Goal: Task Accomplishment & Management: Use online tool/utility

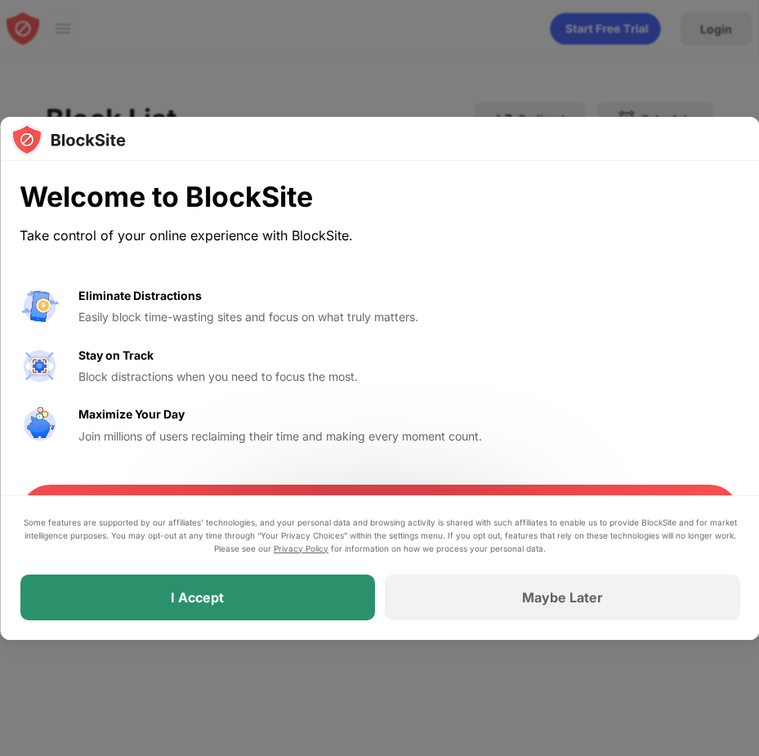
click at [186, 597] on div "I Accept" at bounding box center [197, 597] width 53 height 16
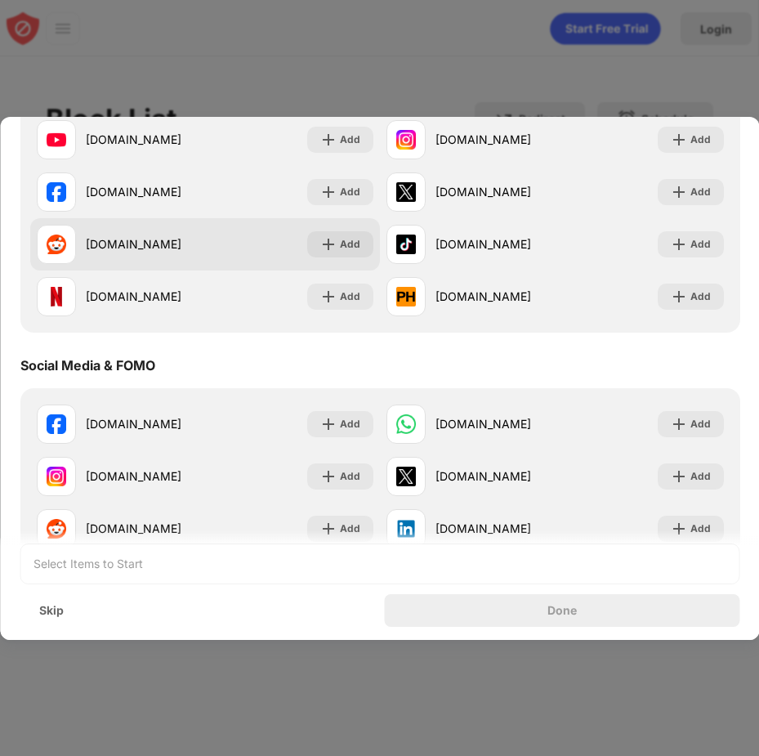
scroll to position [245, 0]
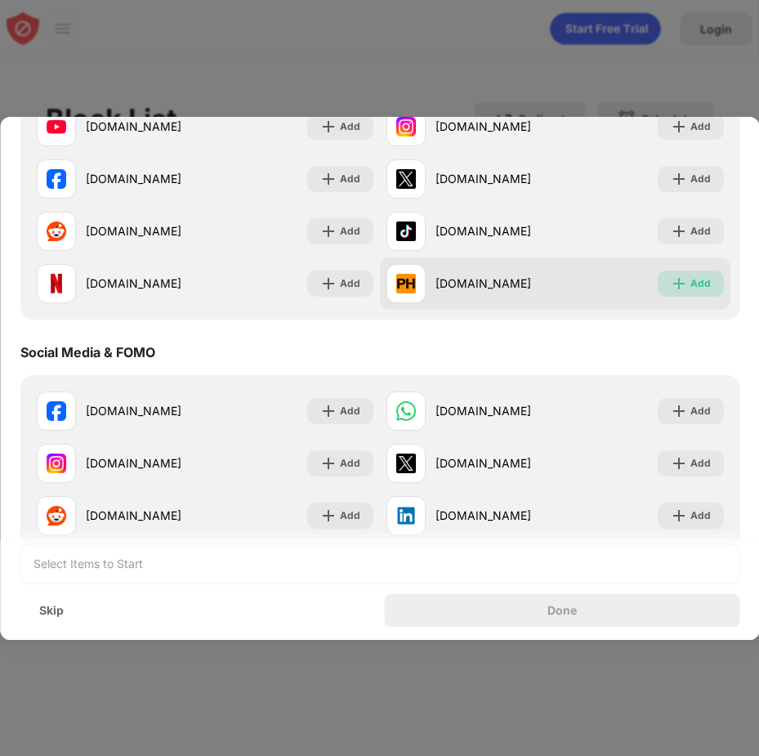
click at [690, 278] on div "Add" at bounding box center [700, 283] width 20 height 16
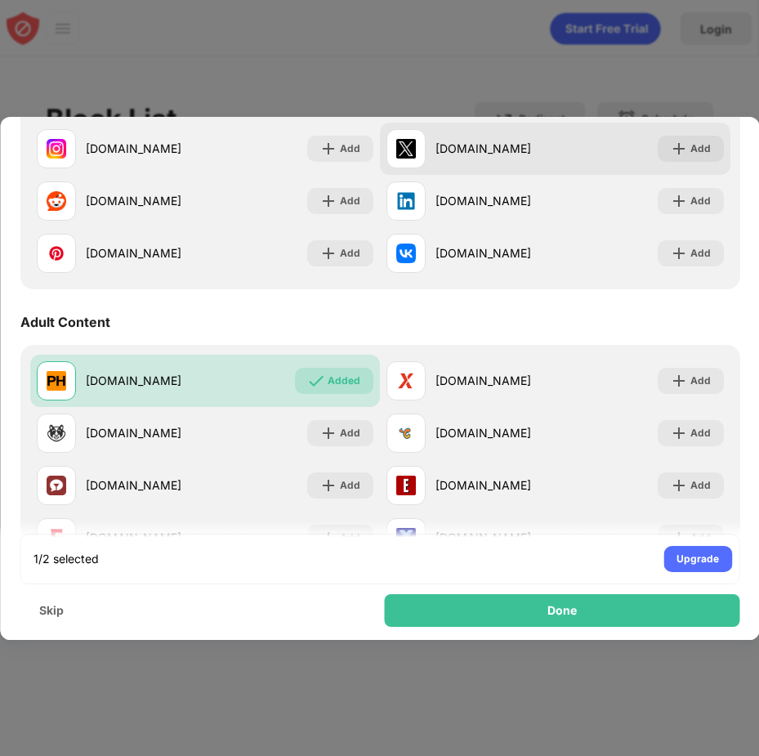
scroll to position [572, 0]
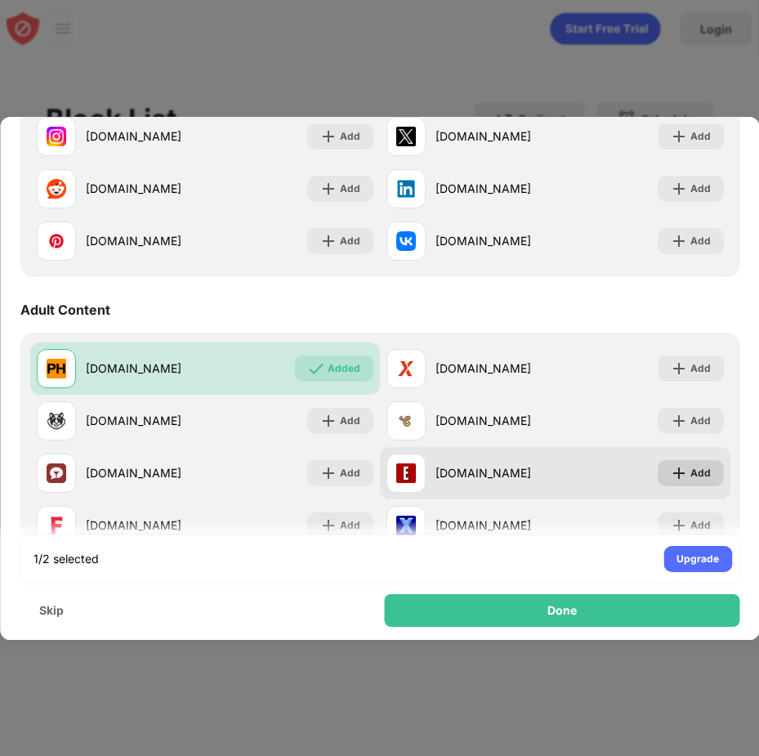
click at [678, 472] on div "Add" at bounding box center [690, 473] width 66 height 26
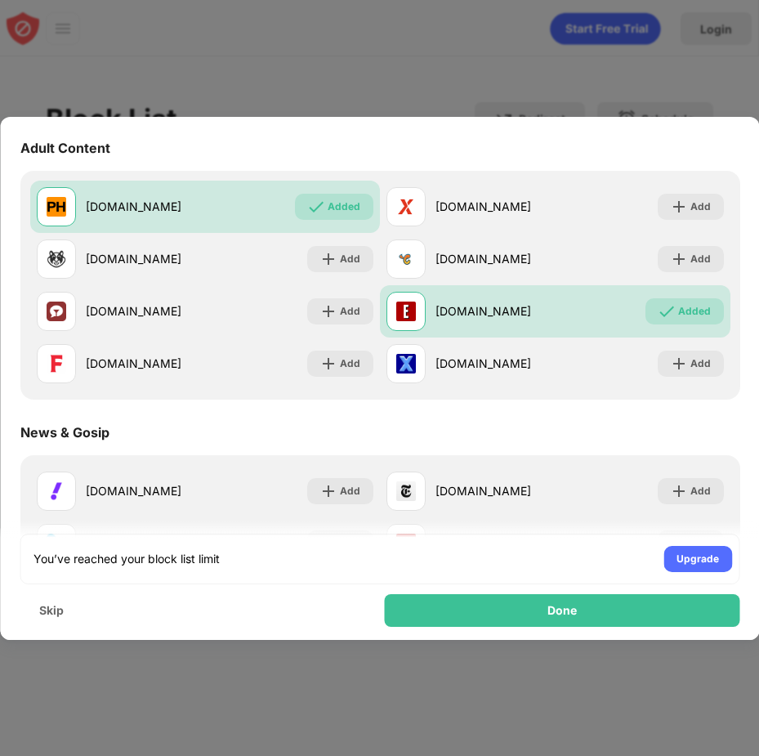
scroll to position [736, 0]
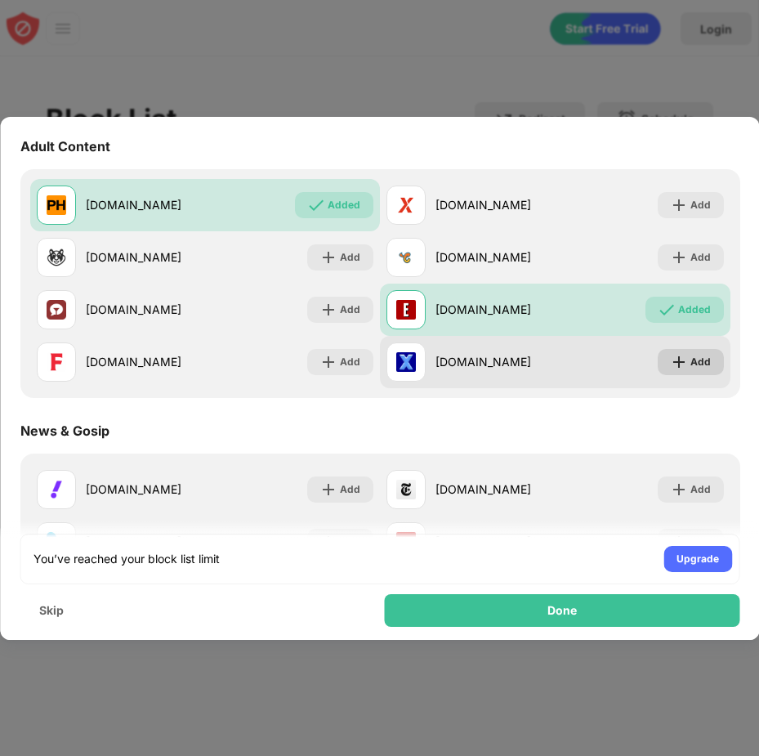
click at [673, 362] on img at bounding box center [678, 362] width 16 height 16
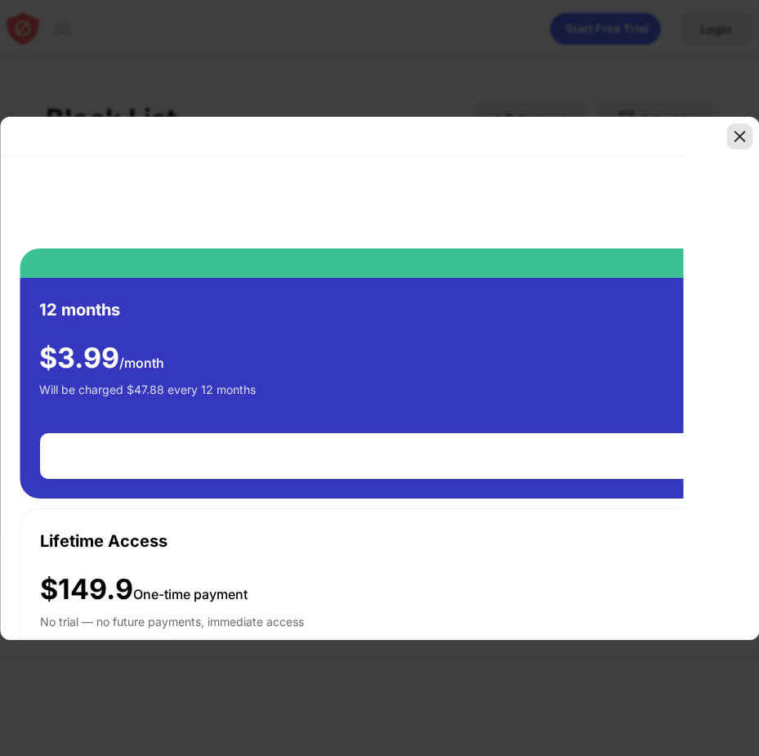
click at [743, 136] on img at bounding box center [739, 136] width 16 height 16
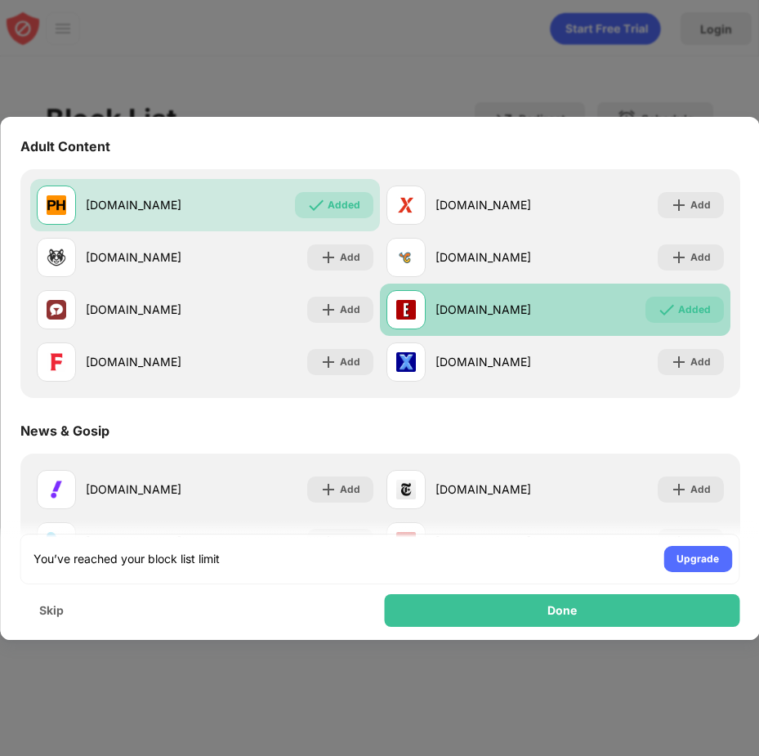
click at [685, 319] on div "Added" at bounding box center [684, 310] width 78 height 26
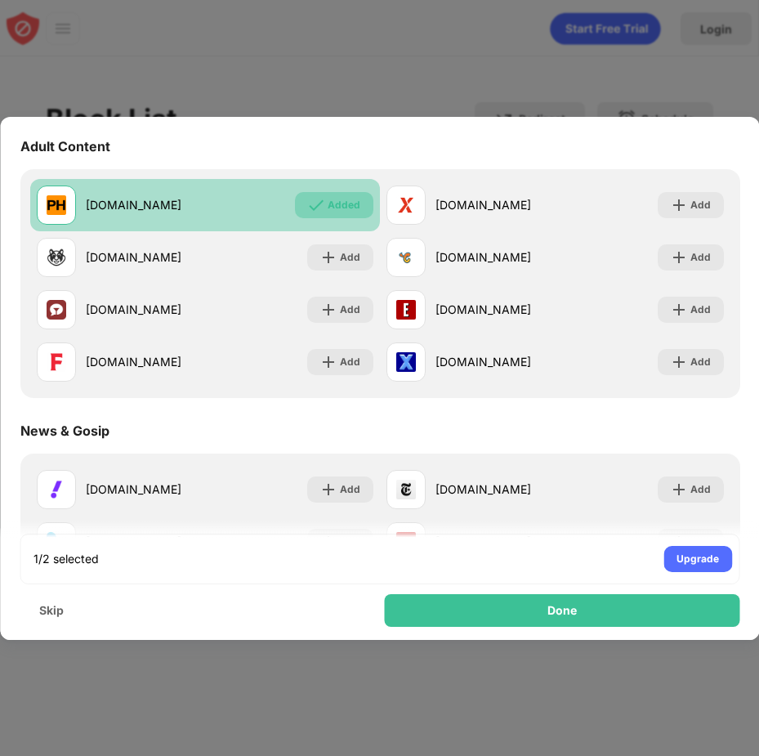
click at [360, 202] on div "Added" at bounding box center [334, 205] width 78 height 26
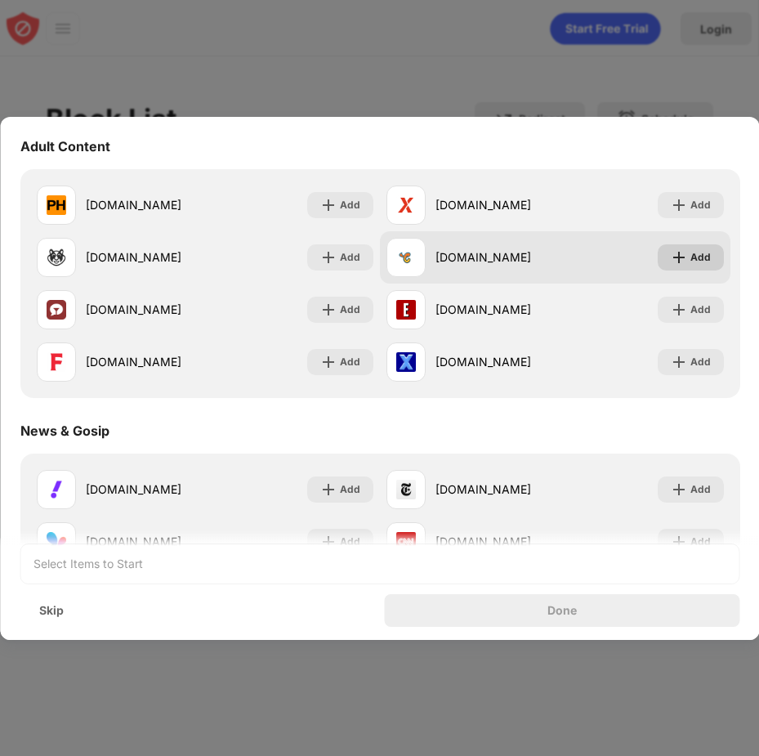
click at [657, 262] on div "Add" at bounding box center [690, 257] width 66 height 26
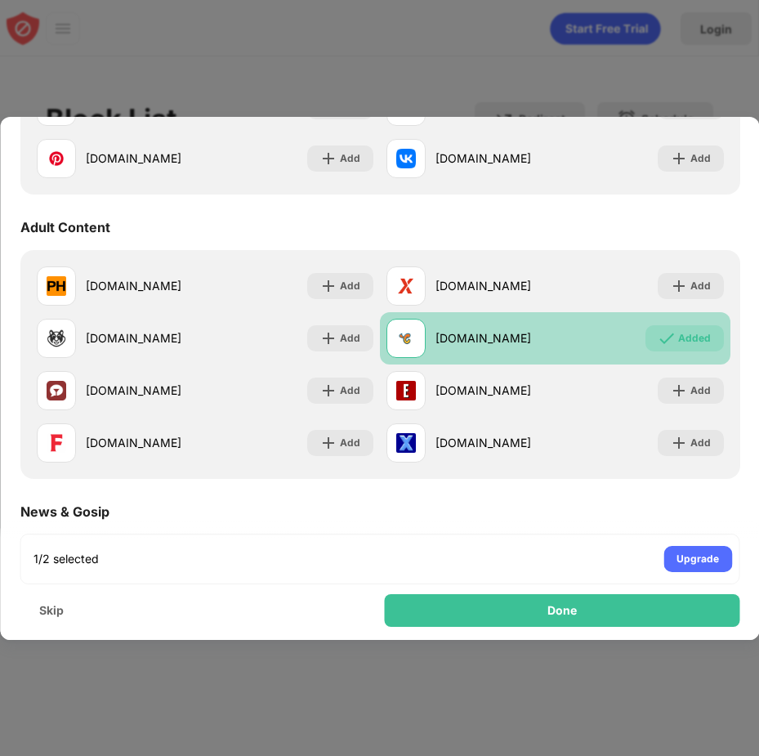
scroll to position [654, 0]
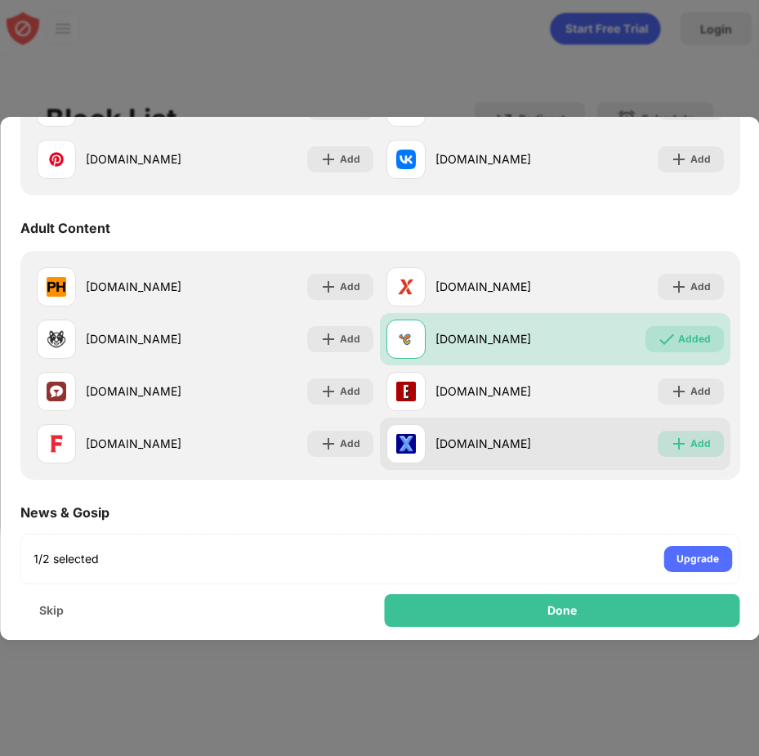
click at [690, 445] on div "Add" at bounding box center [700, 444] width 20 height 16
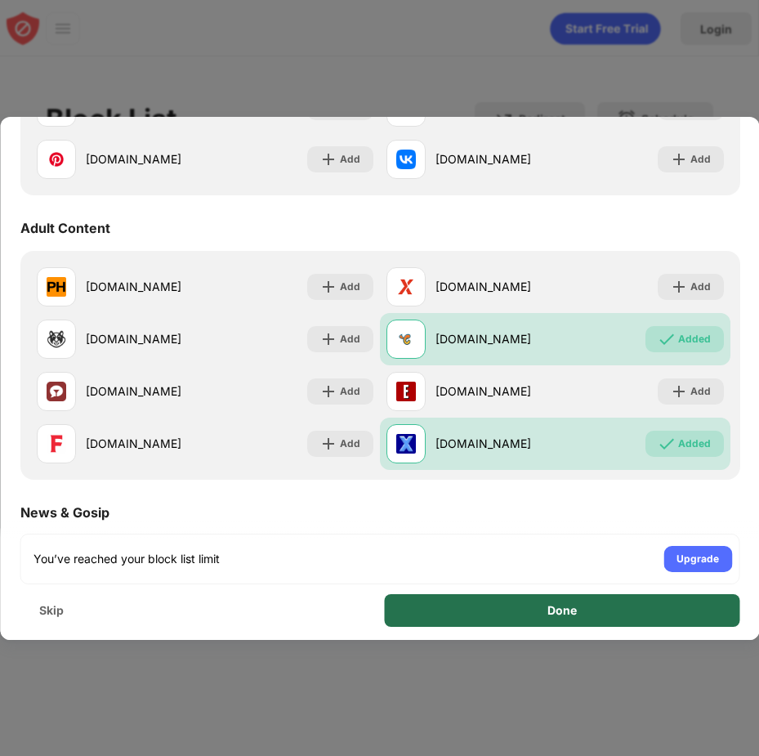
click at [600, 621] on div "Done" at bounding box center [563, 610] width 356 height 33
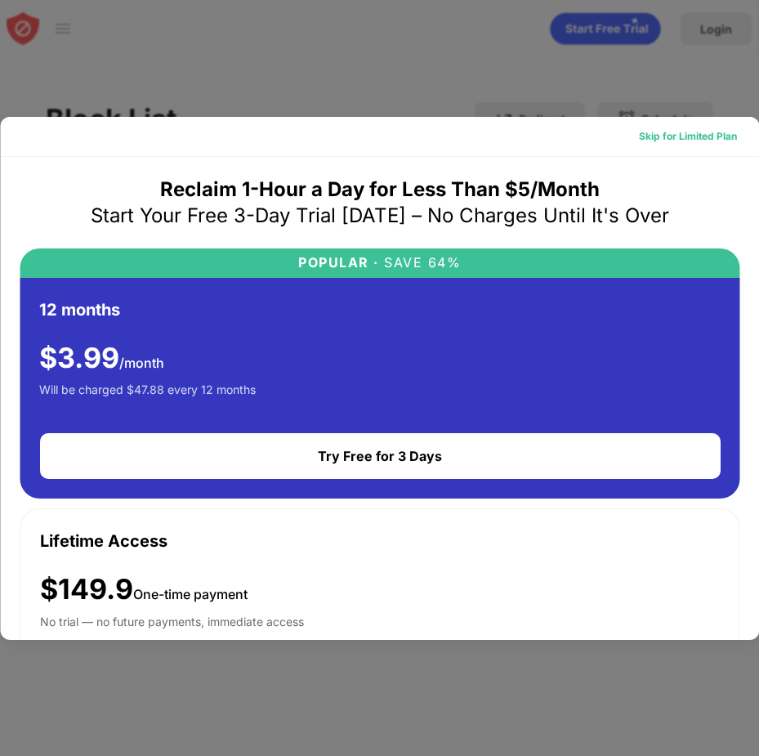
click at [677, 129] on div "Skip for Limited Plan" at bounding box center [687, 136] width 98 height 16
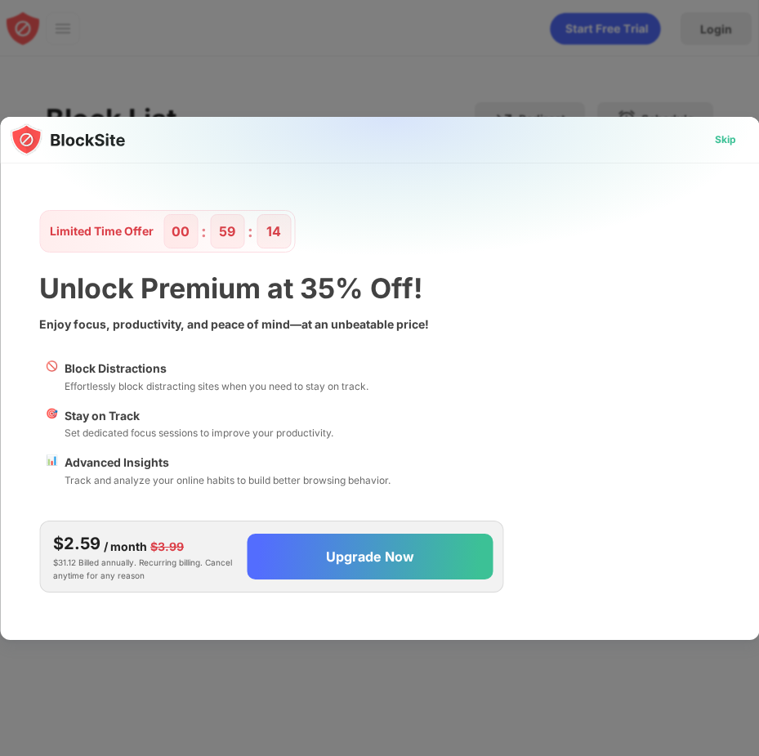
click at [722, 134] on div "Skip" at bounding box center [725, 140] width 21 height 16
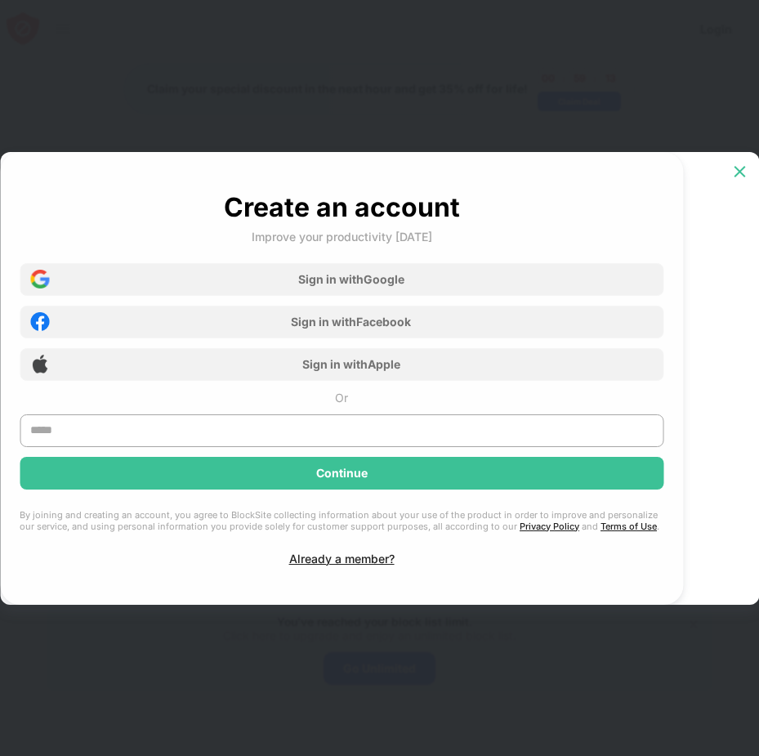
click at [740, 164] on img at bounding box center [739, 171] width 16 height 16
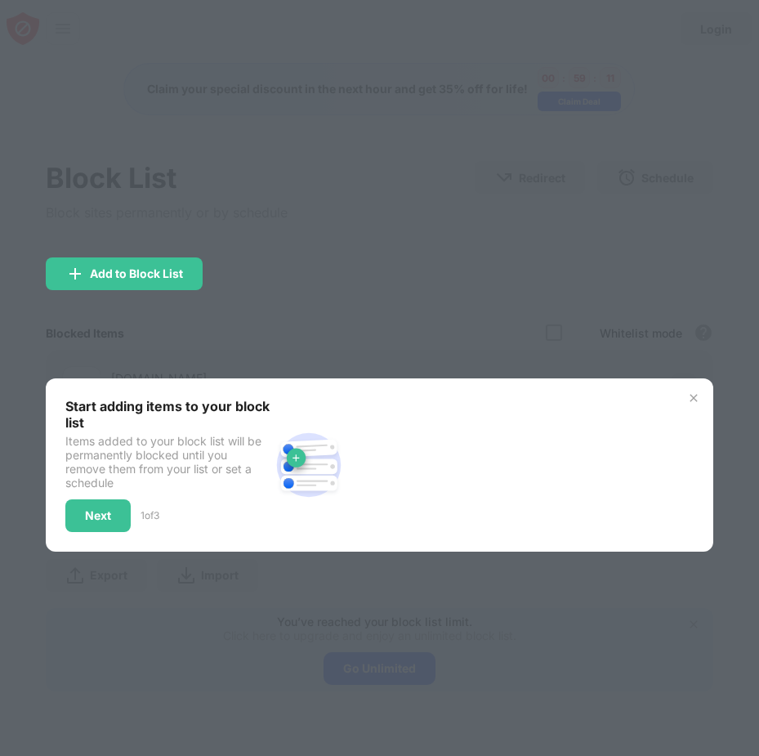
click at [690, 400] on img at bounding box center [693, 397] width 13 height 13
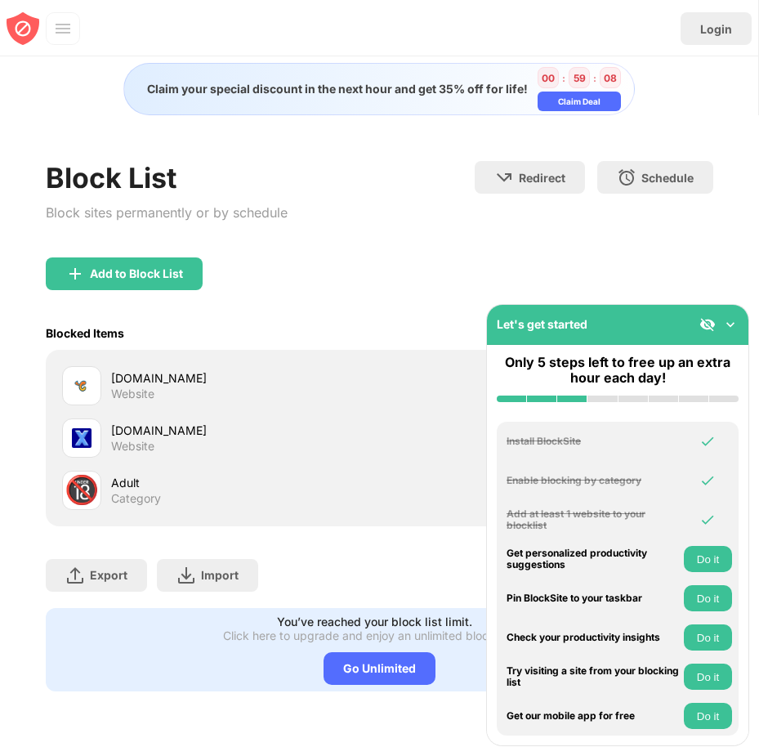
click at [734, 327] on img at bounding box center [730, 324] width 16 height 16
